Goal: Information Seeking & Learning: Learn about a topic

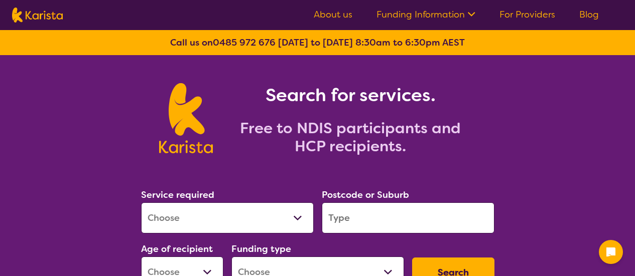
scroll to position [58, 0]
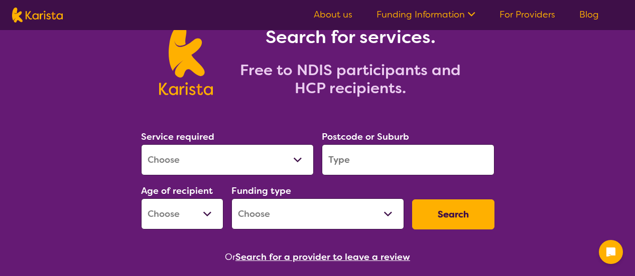
click at [292, 156] on select "Allied Health Assistant Assessment ([MEDICAL_DATA] or [MEDICAL_DATA]) Behaviour…" at bounding box center [227, 160] width 173 height 31
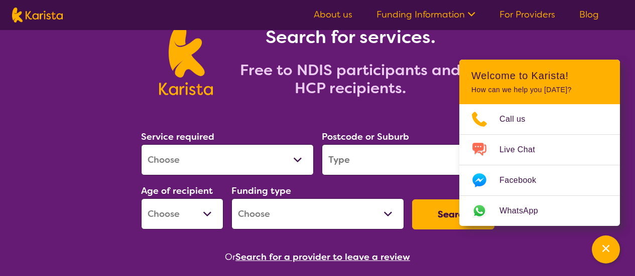
select select "[MEDICAL_DATA]"
click at [141, 145] on select "Allied Health Assistant Assessment ([MEDICAL_DATA] or [MEDICAL_DATA]) Behaviour…" at bounding box center [227, 160] width 173 height 31
click at [386, 157] on input "search" at bounding box center [408, 160] width 173 height 31
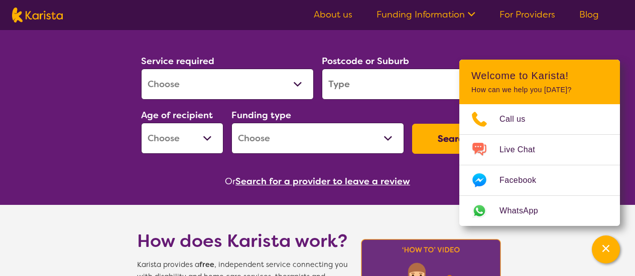
scroll to position [132, 0]
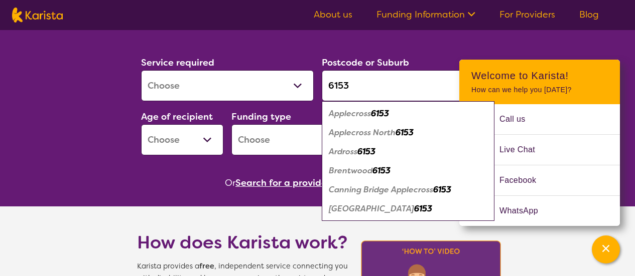
type input "6153"
click at [414, 212] on em "6153" at bounding box center [423, 209] width 18 height 11
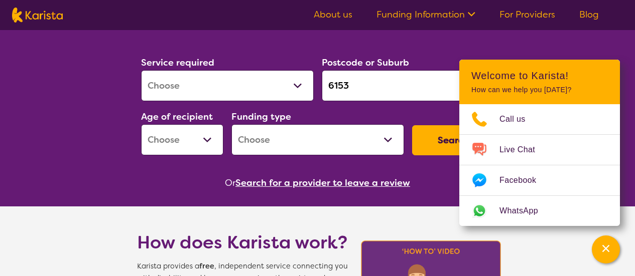
click at [209, 137] on select "Early Childhood - 0 to 9 Child - 10 to 11 Adolescent - 12 to 17 Adult - 18 to 6…" at bounding box center [182, 139] width 82 height 31
select select "AG"
click at [141, 124] on select "Early Childhood - 0 to 9 Child - 10 to 11 Adolescent - 12 to 17 Adult - 18 to 6…" at bounding box center [182, 139] width 82 height 31
click at [360, 143] on select "Home Care Package (HCP) National Disability Insurance Scheme (NDIS) I don't know" at bounding box center [317, 139] width 173 height 31
select select "i-don-t-know"
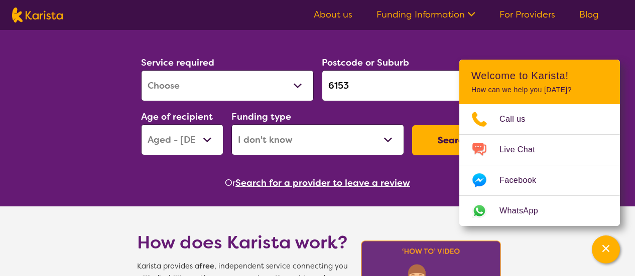
click at [231, 124] on select "Home Care Package (HCP) National Disability Insurance Scheme (NDIS) I don't know" at bounding box center [317, 139] width 173 height 31
click at [441, 142] on button "Search" at bounding box center [453, 140] width 82 height 30
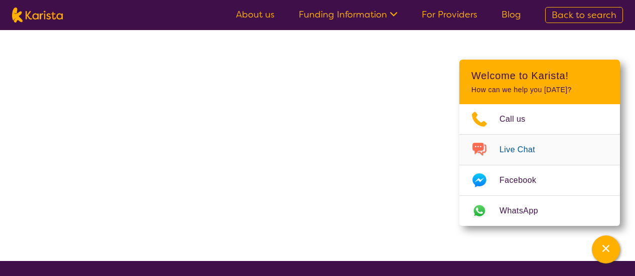
select select "[MEDICAL_DATA]"
select select "AG"
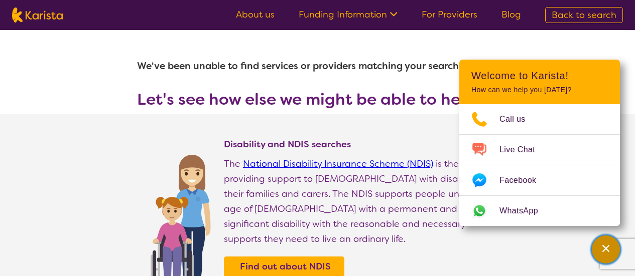
click at [610, 257] on div "Channel Menu" at bounding box center [606, 250] width 20 height 22
